Goal: Task Accomplishment & Management: Complete application form

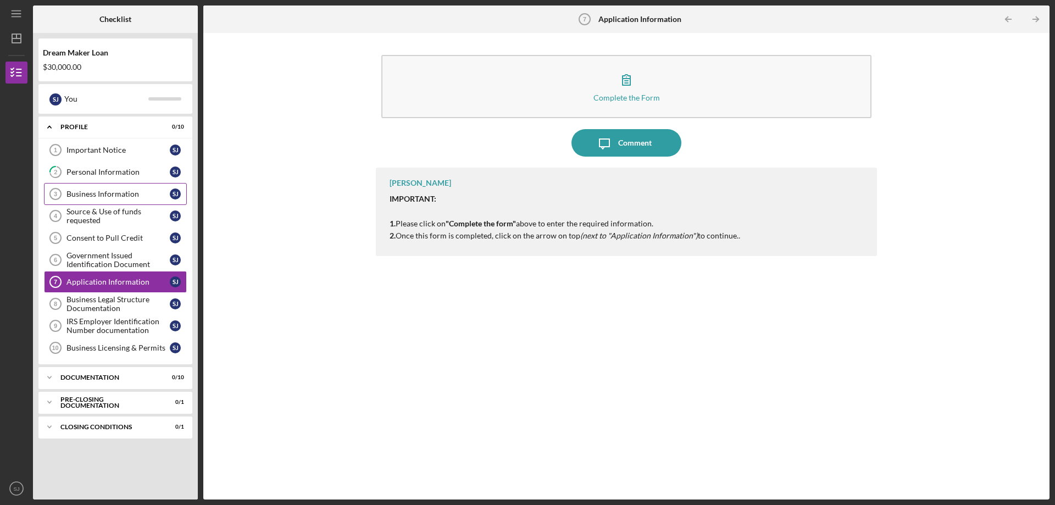
click at [78, 193] on div "Business Information" at bounding box center [118, 194] width 103 height 9
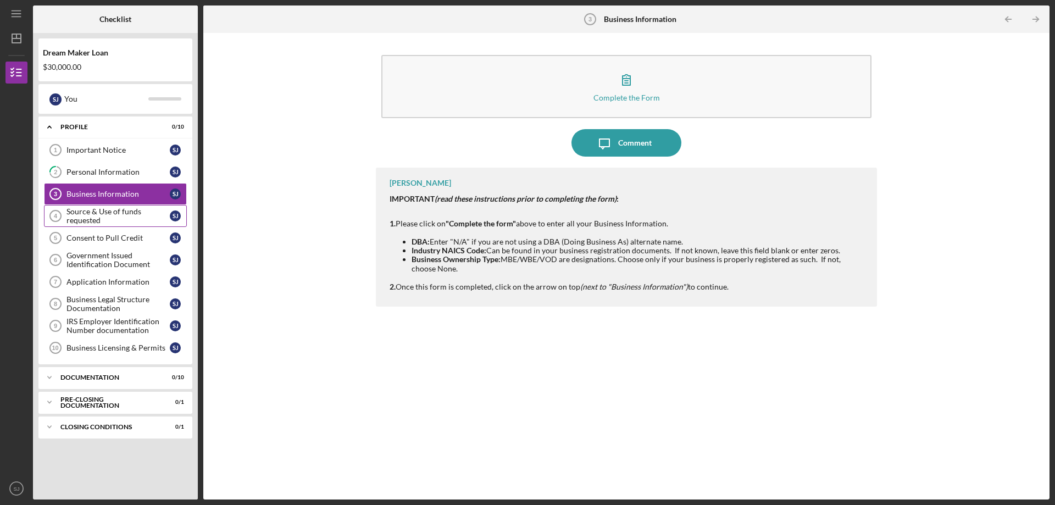
click at [101, 217] on div "Source & Use of funds requested" at bounding box center [118, 216] width 103 height 18
